Goal: Task Accomplishment & Management: Use online tool/utility

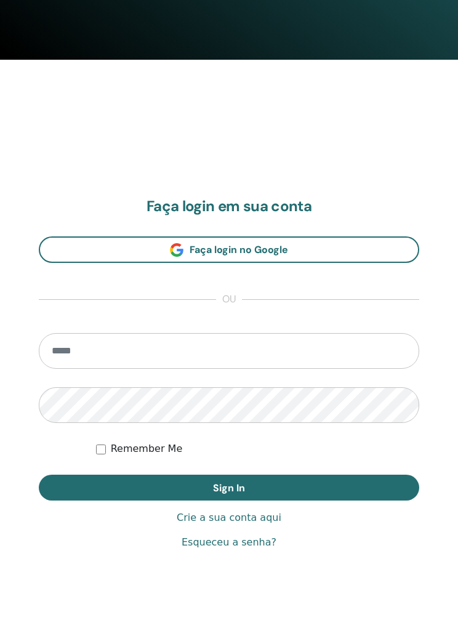
scroll to position [569, 0]
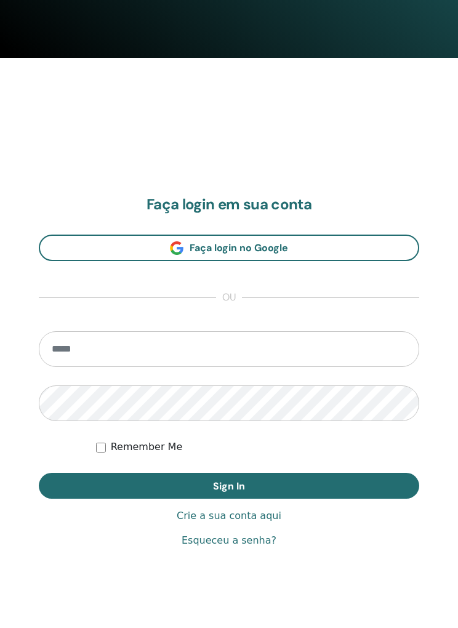
click at [279, 348] on input "email" at bounding box center [229, 350] width 380 height 36
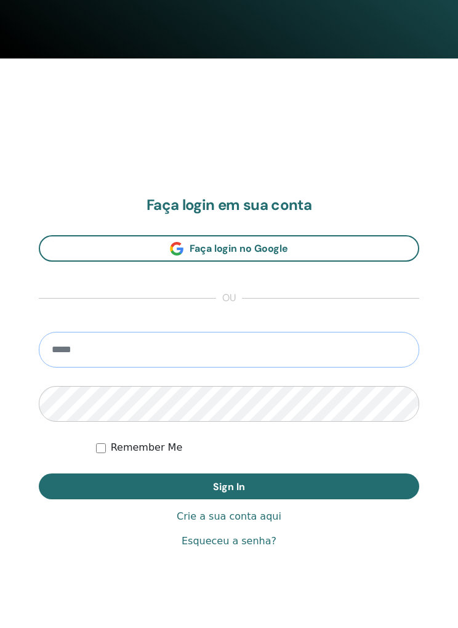
type input "**********"
click at [229, 485] on button "Sign In" at bounding box center [229, 486] width 380 height 26
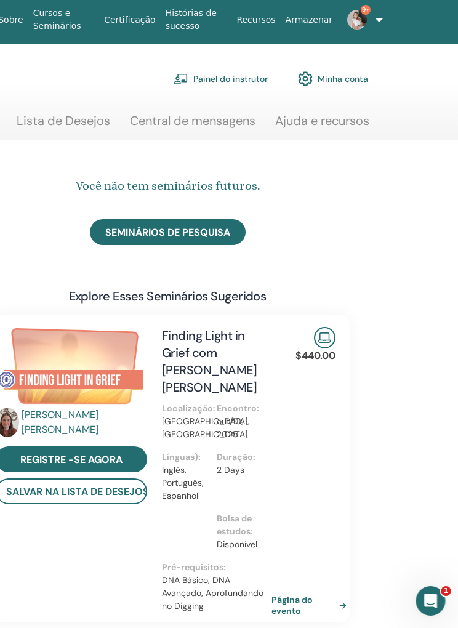
scroll to position [0, 260]
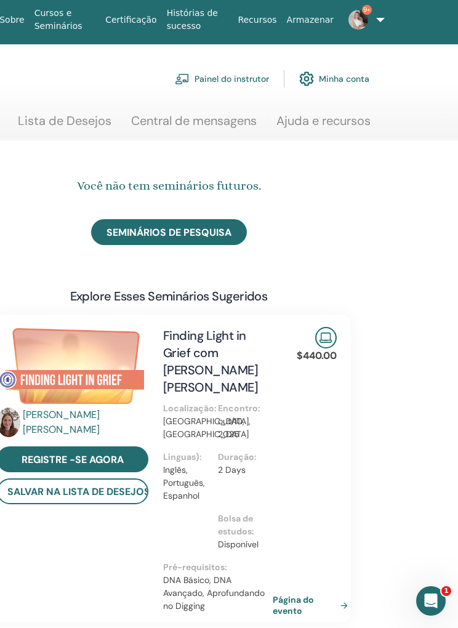
click at [234, 80] on link "Painel do instrutor" at bounding box center [222, 78] width 94 height 27
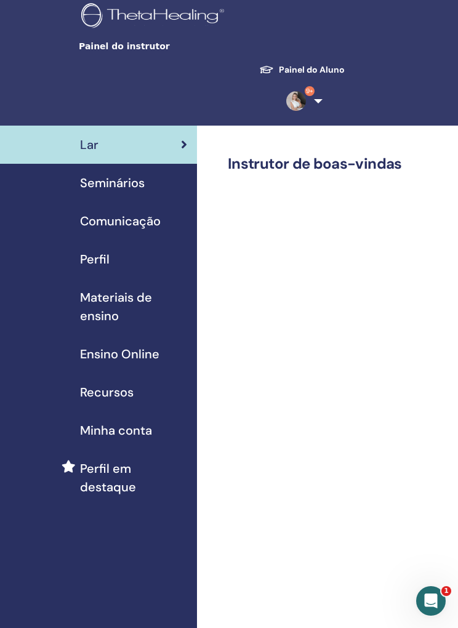
click at [113, 183] on span "Seminários" at bounding box center [112, 183] width 65 height 18
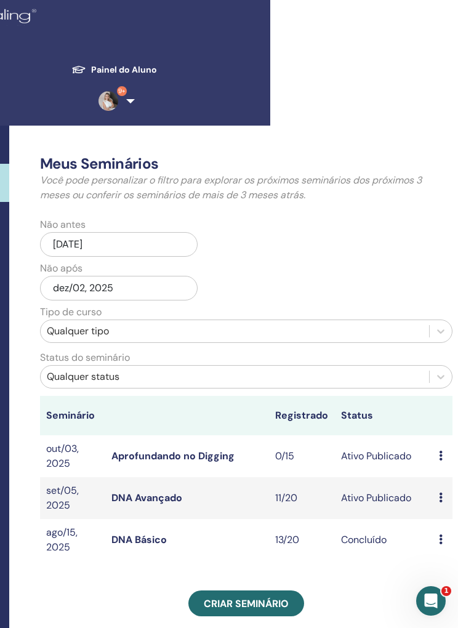
scroll to position [0, 192]
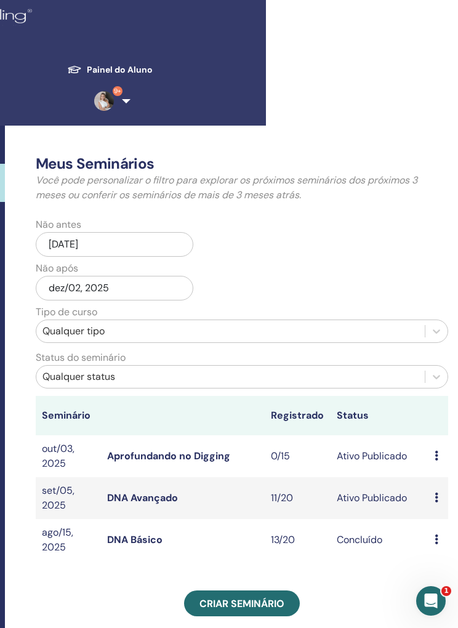
click at [155, 502] on link "DNA Avançado" at bounding box center [142, 497] width 71 height 13
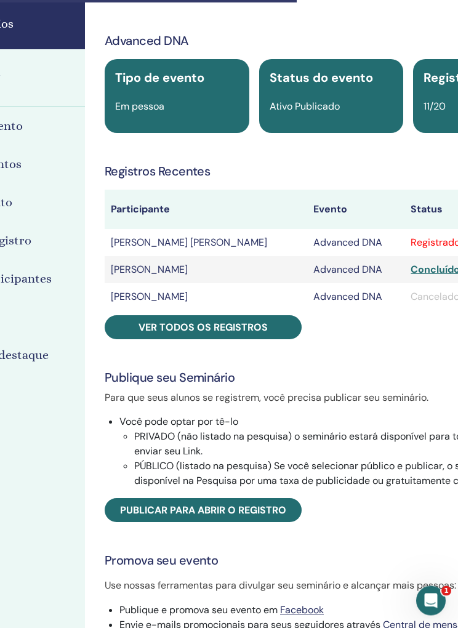
scroll to position [123, 161]
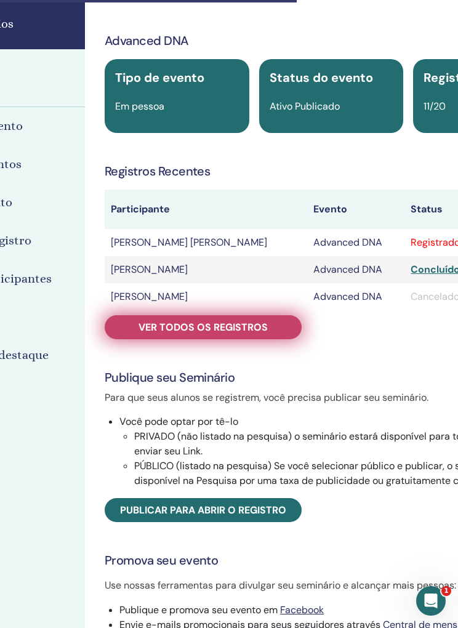
click at [250, 324] on span "Ver todos os registros" at bounding box center [202, 327] width 129 height 13
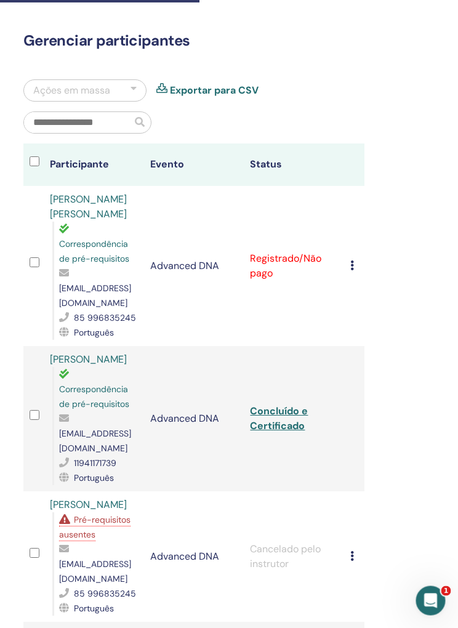
scroll to position [122, 281]
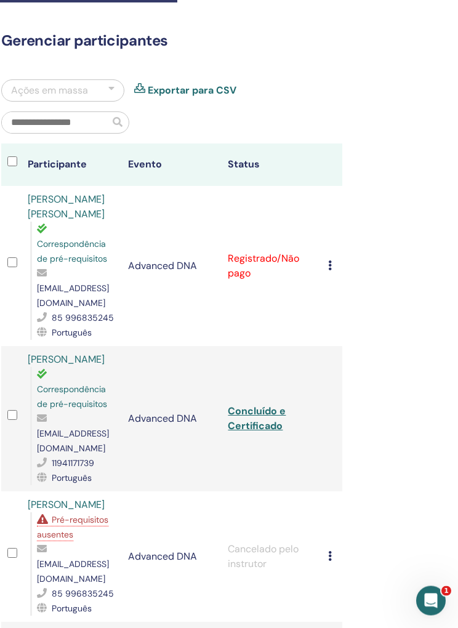
click at [335, 259] on div "Cancelar registro Não certifique-se automaticamente Marcar como pago Marcar com…" at bounding box center [332, 266] width 8 height 15
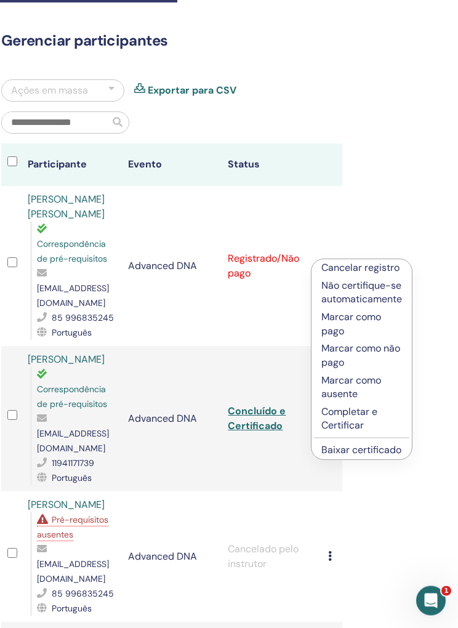
scroll to position [123, 281]
click at [350, 413] on p "Completar e Certificar" at bounding box center [361, 419] width 81 height 28
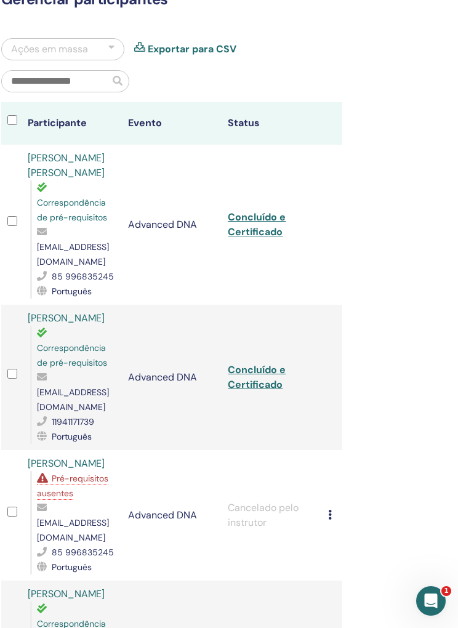
click at [262, 212] on link "Concluído e Certificado" at bounding box center [257, 224] width 58 height 28
